Goal: Information Seeking & Learning: Check status

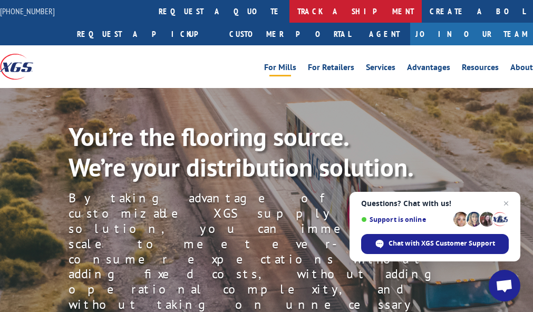
click at [290, 11] on link "track a shipment" at bounding box center [356, 11] width 132 height 23
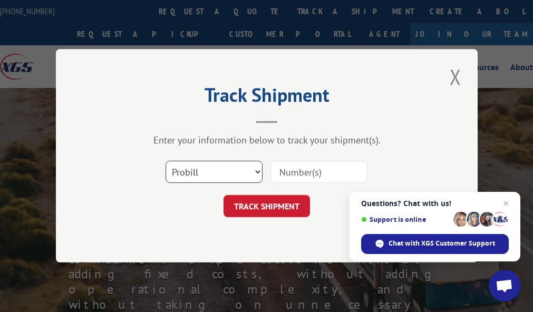
click at [258, 170] on select "Select category... Probill BOL PO" at bounding box center [214, 172] width 97 height 22
select select "bol"
click at [166, 161] on select "Select category... Probill BOL PO" at bounding box center [214, 172] width 97 height 22
click at [241, 171] on select "Select category... Probill BOL PO" at bounding box center [214, 172] width 97 height 22
click at [305, 247] on div "Track Shipment Enter your information below to track your shipment(s). Select c…" at bounding box center [267, 156] width 422 height 214
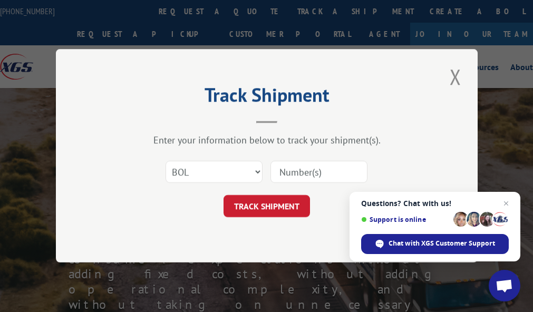
click at [333, 169] on input at bounding box center [319, 172] width 97 height 22
click at [259, 204] on button "TRACK SHIPMENT" at bounding box center [267, 207] width 87 height 22
click at [331, 169] on input at bounding box center [319, 172] width 97 height 22
type input "2823290"
click at [273, 203] on button "TRACK SHIPMENT" at bounding box center [267, 207] width 87 height 22
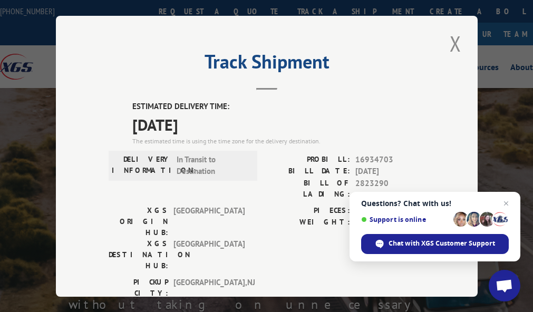
click at [506, 196] on span "Questions? Chat with us! Support is online Chat with XGS Customer Support" at bounding box center [435, 227] width 171 height 70
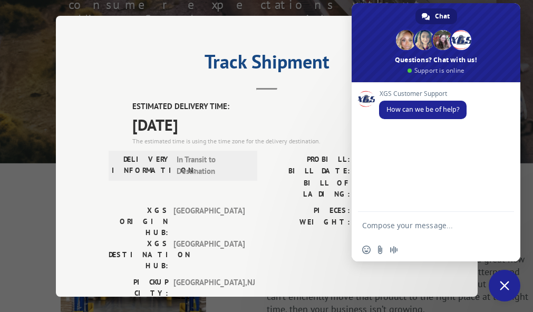
scroll to position [292, 0]
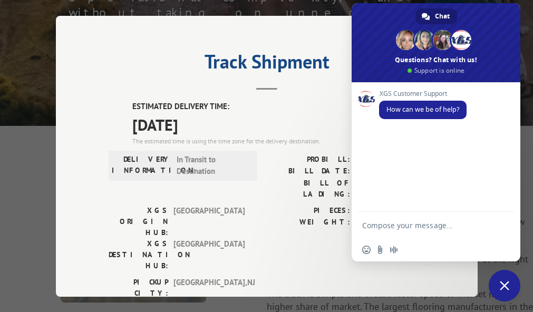
click at [317, 93] on div "Track Shipment ESTIMATED DELIVERY TIME: [DATE] The estimated time is using the …" at bounding box center [267, 156] width 422 height 281
click at [441, 139] on div "XGS Customer Support How can we be of help?" at bounding box center [436, 147] width 169 height 130
